Goal: Task Accomplishment & Management: Complete application form

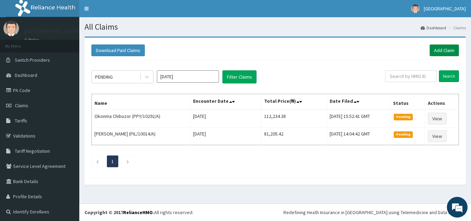
click at [444, 52] on link "Add Claim" at bounding box center [444, 50] width 29 height 12
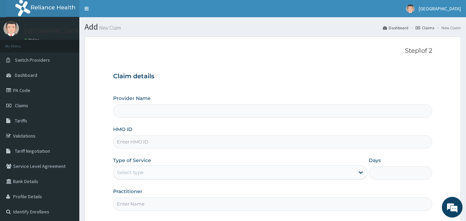
type input "[GEOGRAPHIC_DATA]"
paste input "PIL/10003/A"
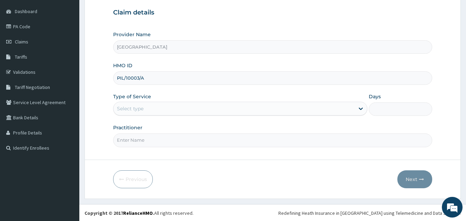
scroll to position [64, 0]
type input "PIL/10003/A"
click at [363, 108] on icon at bounding box center [360, 107] width 7 height 7
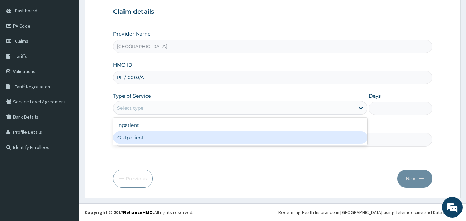
click at [147, 139] on div "Outpatient" at bounding box center [240, 137] width 254 height 12
type input "1"
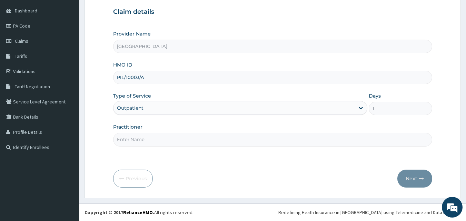
click at [179, 138] on input "Practitioner" at bounding box center [272, 139] width 319 height 13
click at [128, 136] on input "Practitioner" at bounding box center [272, 139] width 319 height 13
type input "DR [PERSON_NAME]"
click at [426, 181] on button "Next" at bounding box center [414, 179] width 35 height 18
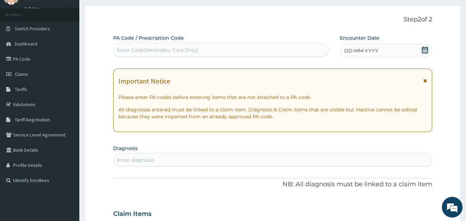
scroll to position [0, 0]
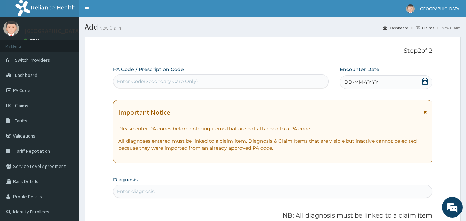
click at [376, 80] on span "DD-MM-YYYY" at bounding box center [361, 82] width 34 height 7
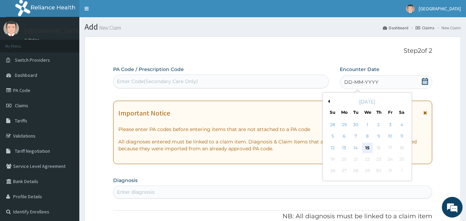
click at [371, 148] on div "15" at bounding box center [367, 148] width 10 height 10
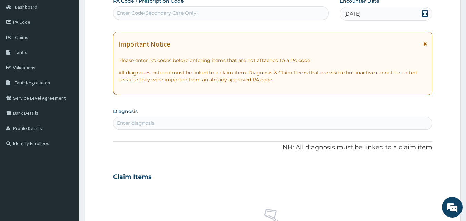
scroll to position [69, 0]
click at [214, 124] on div "Enter diagnosis" at bounding box center [272, 122] width 319 height 11
click at [126, 123] on div "Enter diagnosis" at bounding box center [136, 122] width 38 height 7
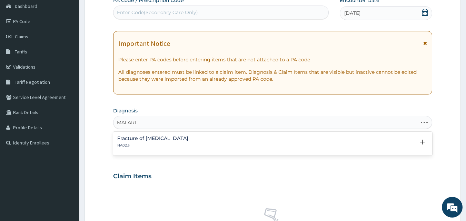
type input "[MEDICAL_DATA]"
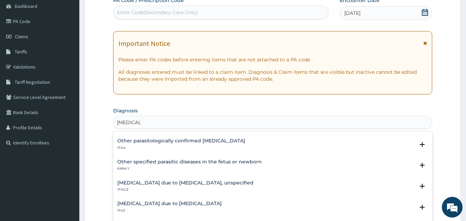
scroll to position [0, 0]
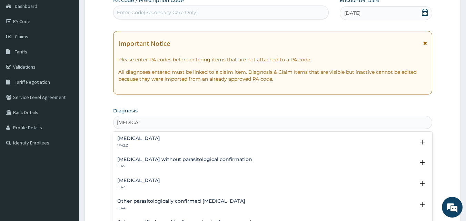
click at [160, 179] on h4 "[MEDICAL_DATA]" at bounding box center [138, 180] width 43 height 5
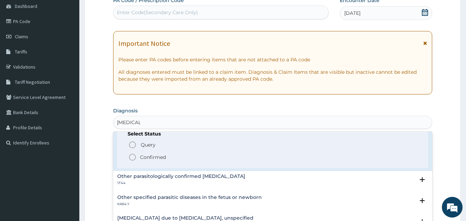
scroll to position [69, 0]
click at [132, 159] on icon "status option filled" at bounding box center [132, 157] width 8 height 8
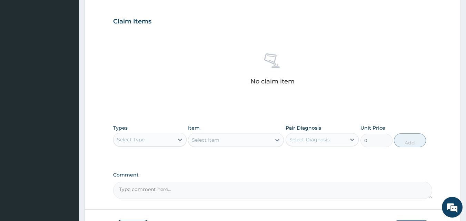
scroll to position [241, 0]
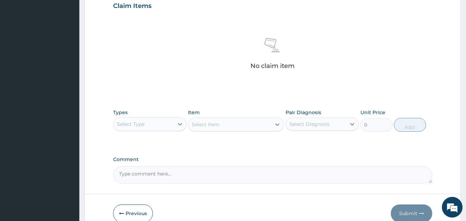
click at [152, 123] on div "Select Type" at bounding box center [143, 124] width 60 height 11
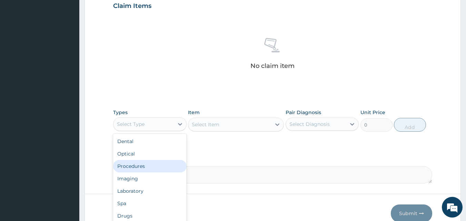
click at [143, 164] on div "Procedures" at bounding box center [149, 166] width 73 height 12
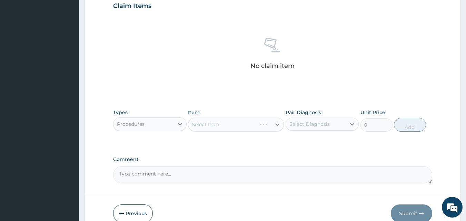
click at [251, 119] on div "Select Item" at bounding box center [236, 125] width 96 height 14
click at [250, 128] on div "Select Item" at bounding box center [236, 125] width 96 height 14
click at [276, 124] on icon at bounding box center [277, 124] width 7 height 7
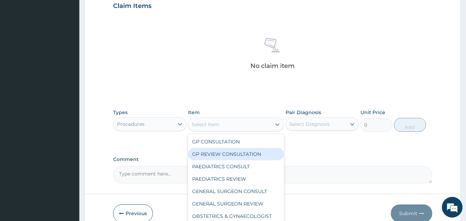
click at [227, 152] on div "GP REVIEW CONSULTATION" at bounding box center [236, 154] width 96 height 12
type input "4000"
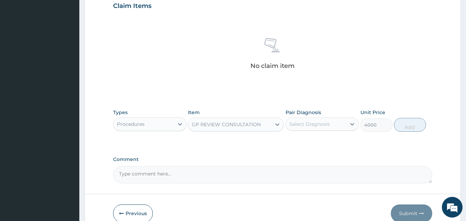
click at [332, 123] on div "Select Diagnosis" at bounding box center [316, 124] width 60 height 11
click at [292, 143] on input "checkbox" at bounding box center [292, 141] width 4 height 4
checkbox input "true"
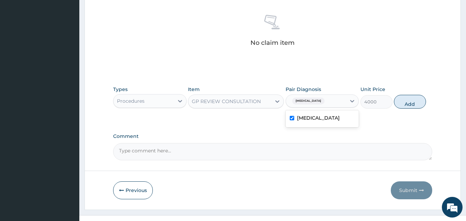
scroll to position [276, 0]
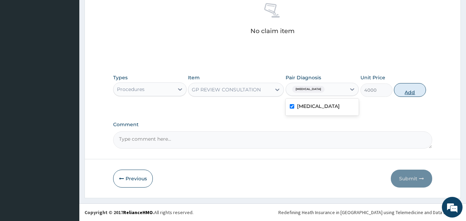
click at [417, 93] on button "Add" at bounding box center [410, 90] width 32 height 14
type input "0"
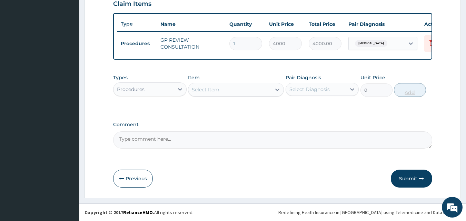
scroll to position [249, 0]
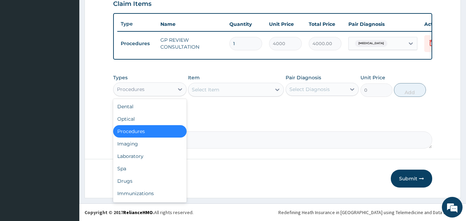
click at [159, 93] on div "Procedures" at bounding box center [143, 89] width 60 height 11
click at [140, 182] on div "Drugs" at bounding box center [149, 181] width 73 height 12
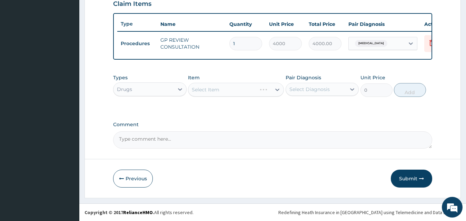
click at [263, 93] on div "Select Item" at bounding box center [236, 90] width 96 height 14
click at [275, 89] on icon at bounding box center [277, 89] width 7 height 7
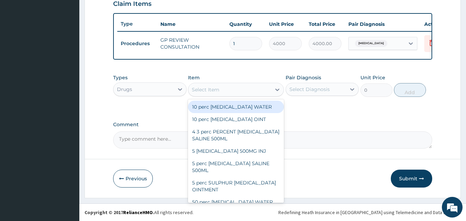
click at [225, 92] on div "Select Item" at bounding box center [229, 89] width 83 height 11
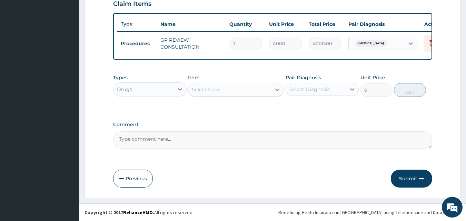
click at [225, 90] on div "Select Item" at bounding box center [229, 89] width 83 height 11
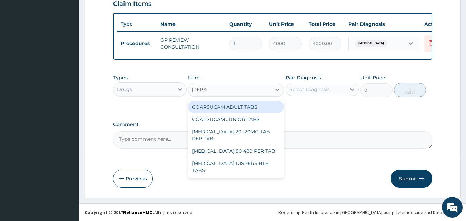
type input "COART"
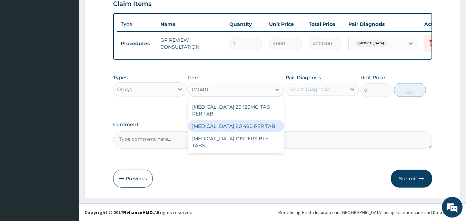
click at [251, 120] on div "[MEDICAL_DATA] 80 480 PER TAB" at bounding box center [236, 126] width 96 height 12
type input "700"
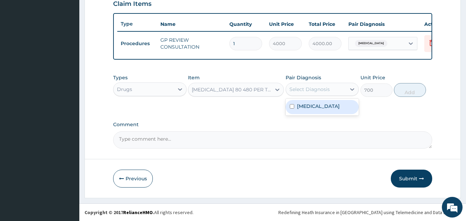
click at [339, 89] on div "Select Diagnosis" at bounding box center [316, 89] width 60 height 11
click at [294, 106] on div "[MEDICAL_DATA]" at bounding box center [321, 107] width 73 height 14
checkbox input "true"
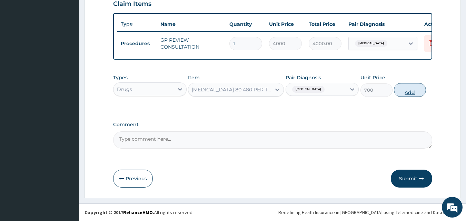
click at [401, 92] on button "Add" at bounding box center [410, 90] width 32 height 14
type input "0"
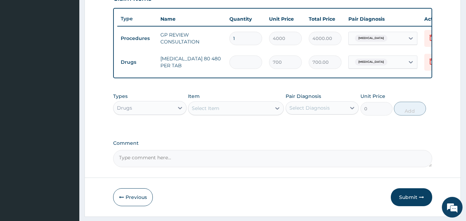
type input "0.00"
type input "6"
type input "4200.00"
type input "6"
click at [208, 112] on div "Select Item" at bounding box center [206, 108] width 28 height 7
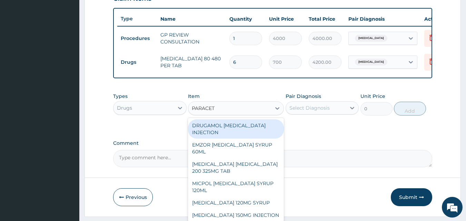
type input "PARACET"
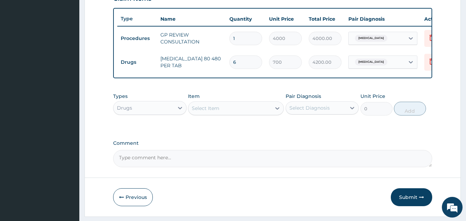
click at [219, 114] on div "Select Item" at bounding box center [229, 108] width 83 height 11
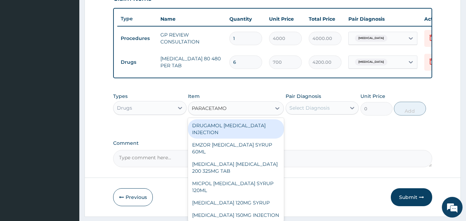
type input "[MEDICAL_DATA]"
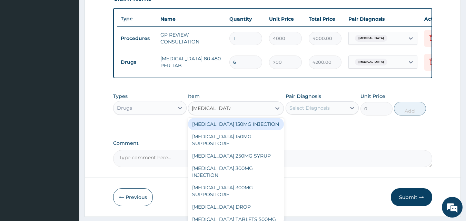
scroll to position [103, 0]
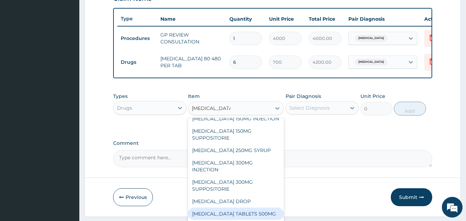
click at [251, 220] on div "[MEDICAL_DATA] TABLETS 500MG" at bounding box center [236, 214] width 96 height 12
type input "50"
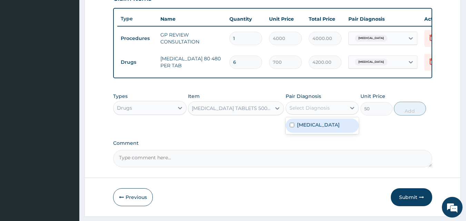
click at [335, 113] on div "Select Diagnosis" at bounding box center [316, 107] width 60 height 11
click at [292, 133] on div "[MEDICAL_DATA]" at bounding box center [321, 126] width 73 height 14
checkbox input "true"
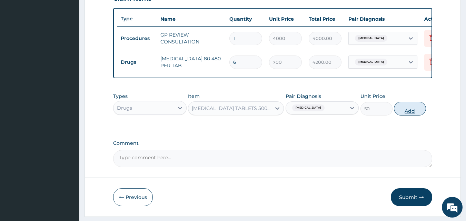
click at [412, 113] on button "Add" at bounding box center [410, 109] width 32 height 14
type input "0"
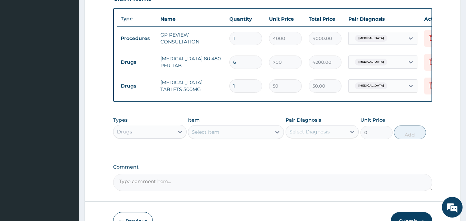
type input "0.00"
type input "3"
type input "150.00"
type input "30"
type input "1500.00"
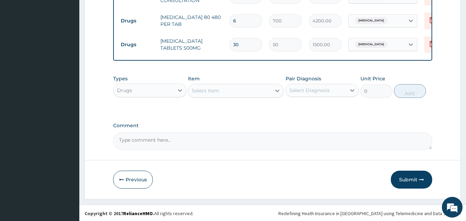
scroll to position [296, 0]
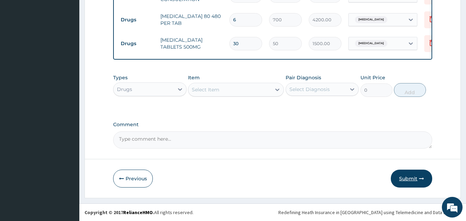
type input "30"
click at [408, 179] on button "Submit" at bounding box center [411, 179] width 41 height 18
